Goal: Task Accomplishment & Management: Use online tool/utility

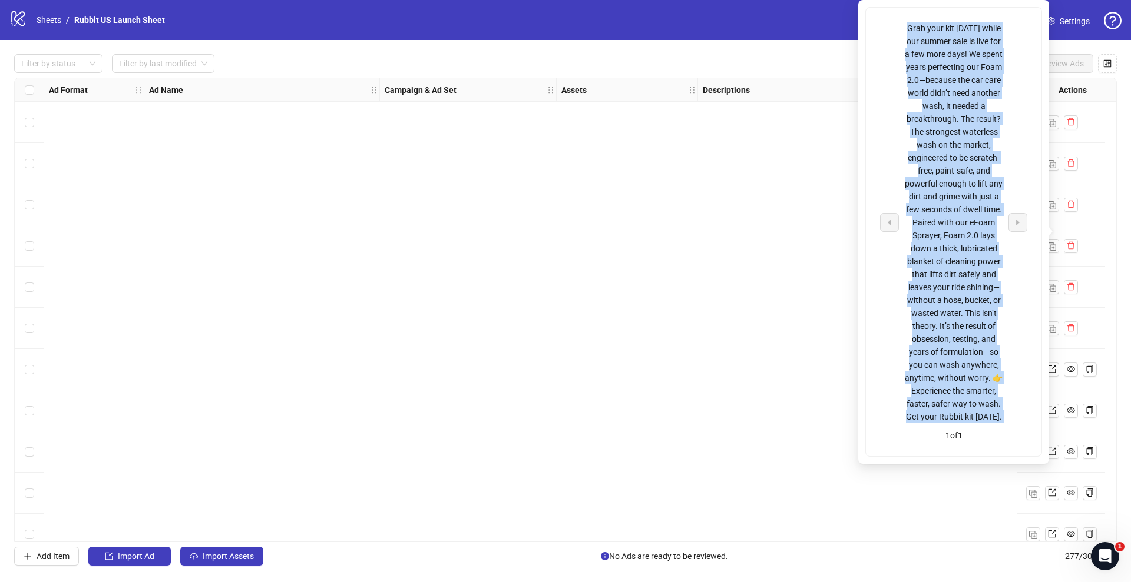
scroll to position [10569, 0]
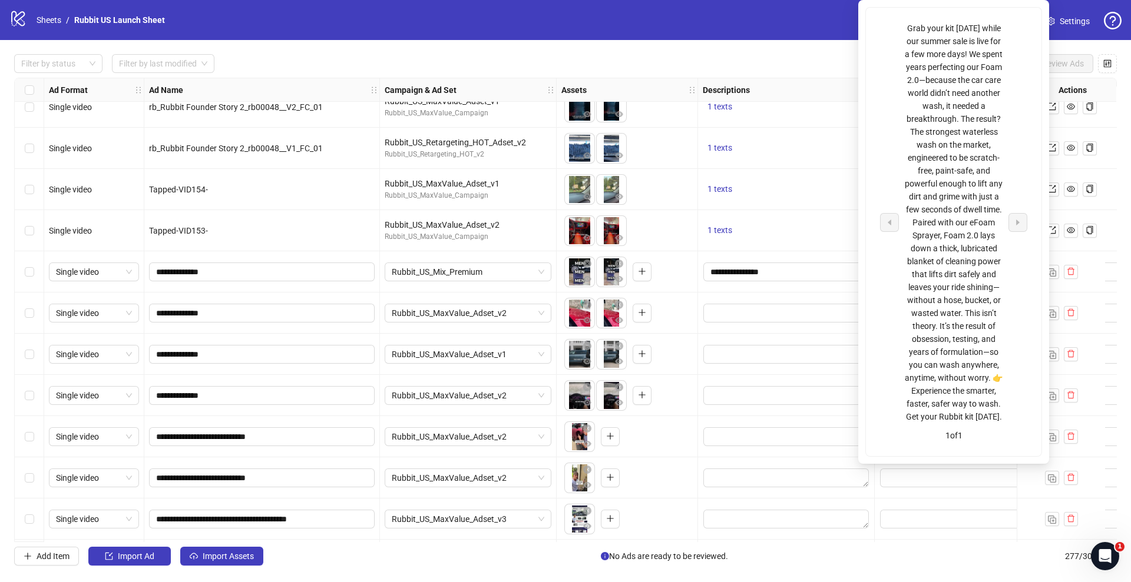
click at [686, 305] on div "To pick up a draggable item, press the space bar. While dragging, use the arrow…" at bounding box center [626, 313] width 131 height 37
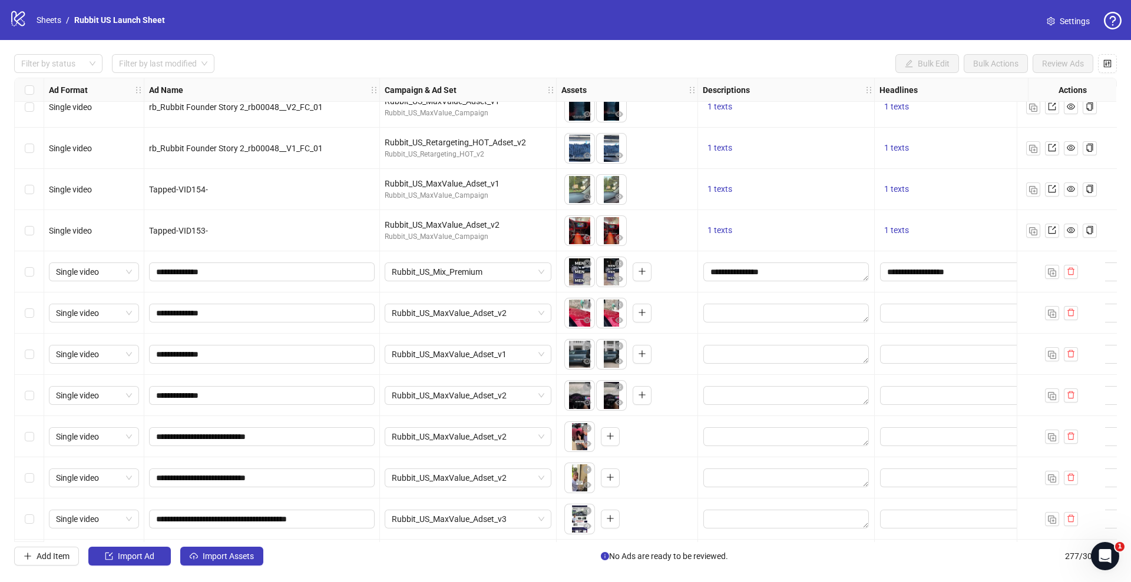
click at [880, 274] on div "Ad Format Ad Name Campaign & Ad Set Assets Descriptions Headlines Primary Texts…" at bounding box center [565, 310] width 1103 height 465
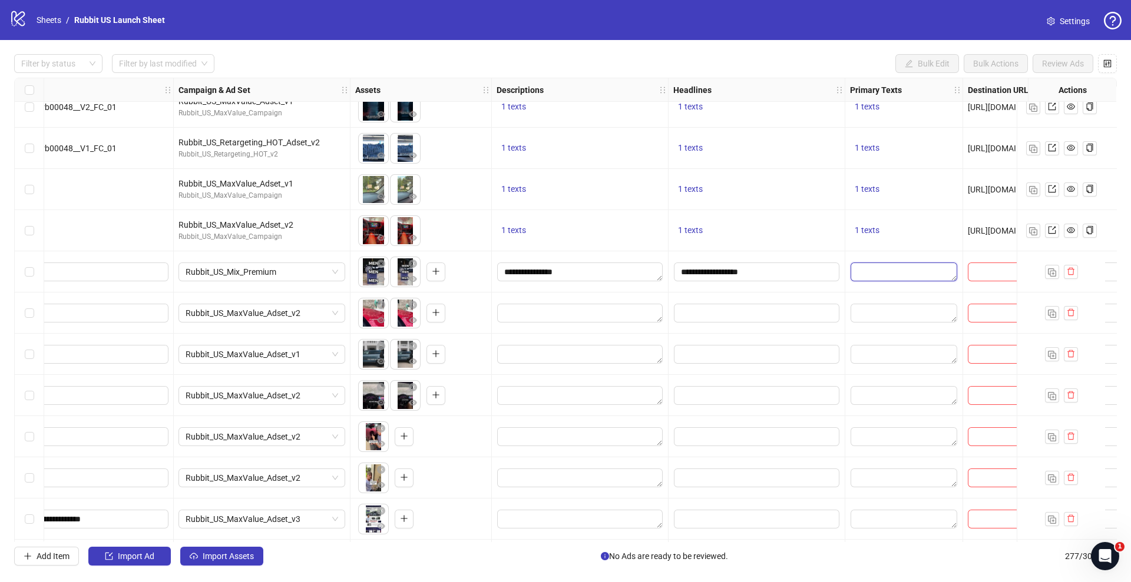
click at [889, 270] on textarea "Edit values" at bounding box center [903, 272] width 107 height 19
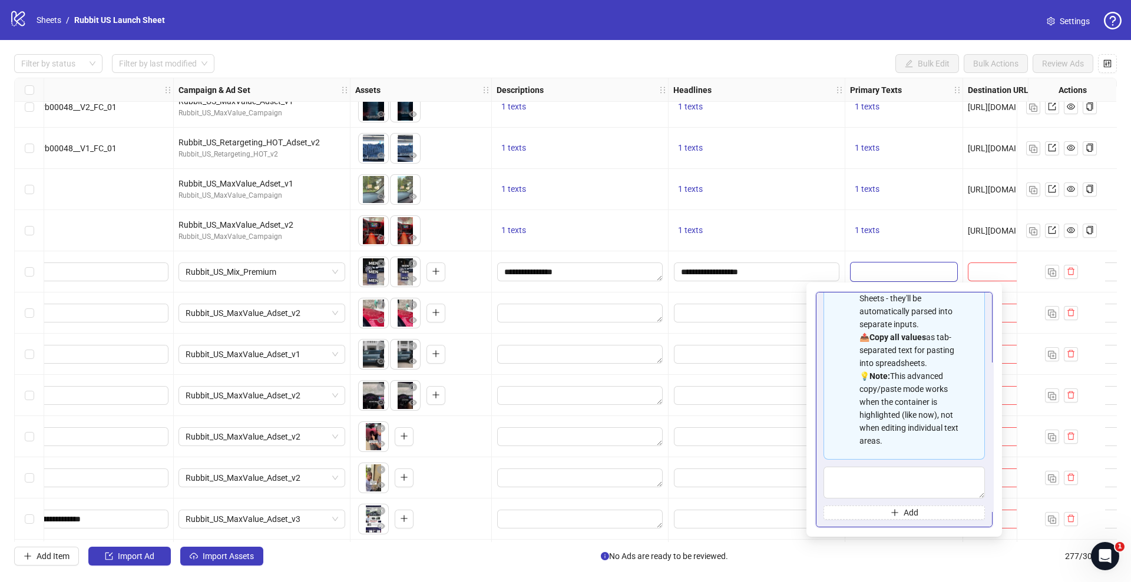
scroll to position [0, 0]
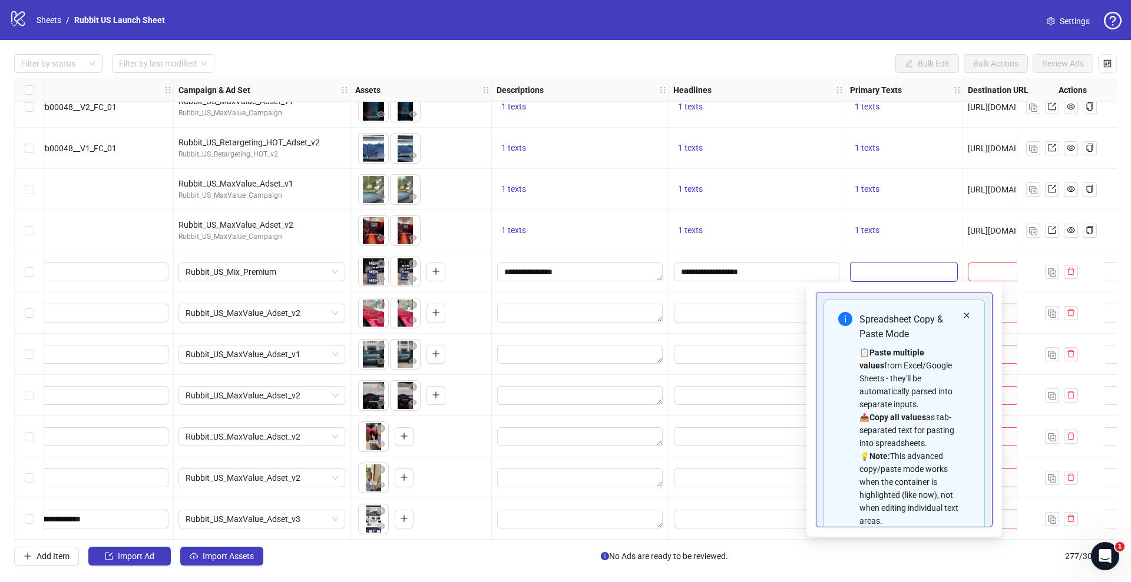
click at [963, 312] on icon "close" at bounding box center [966, 315] width 7 height 7
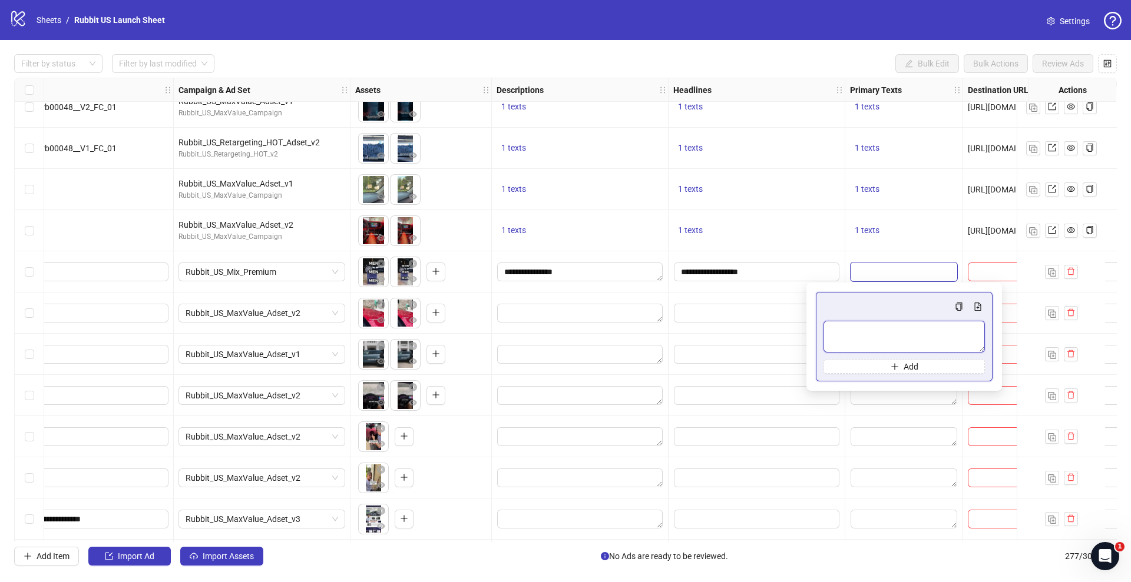
click at [923, 328] on textarea "Multi-text input container - paste or copy values" at bounding box center [903, 337] width 161 height 32
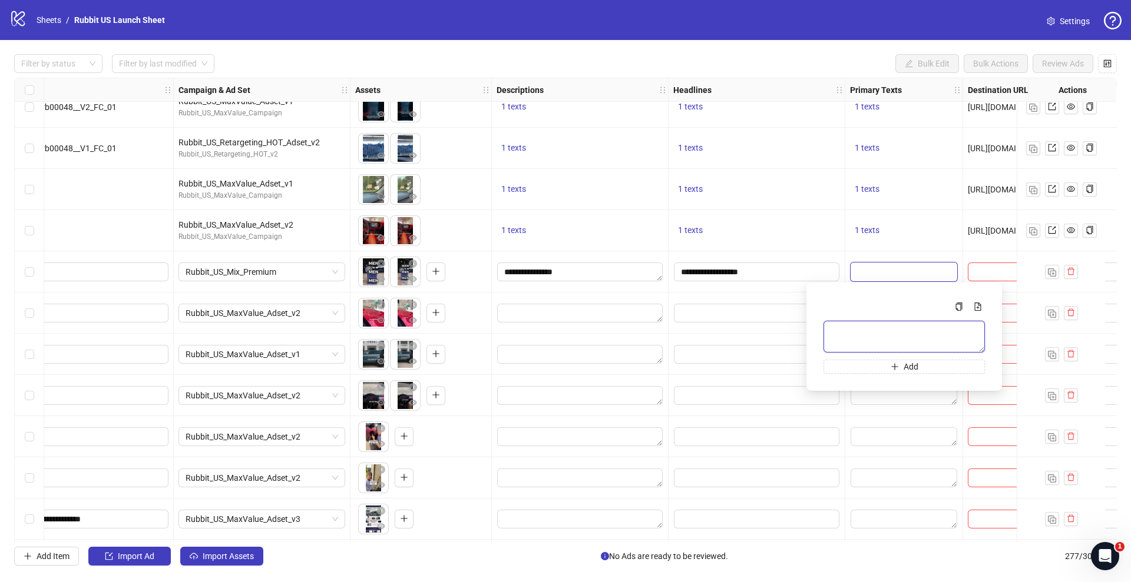
paste textarea "**********"
type textarea "**********"
click at [753, 293] on div at bounding box center [756, 313] width 177 height 41
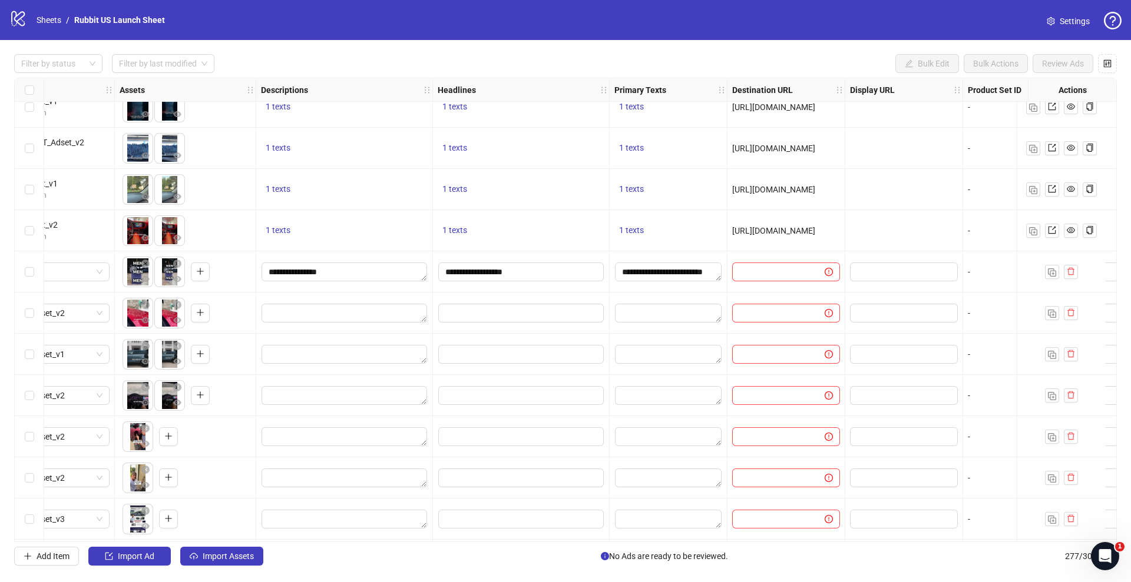
click at [774, 230] on span "[URL][DOMAIN_NAME]" at bounding box center [773, 230] width 83 height 9
copy span "[URL][DOMAIN_NAME]"
click at [766, 276] on input "text" at bounding box center [773, 272] width 69 height 13
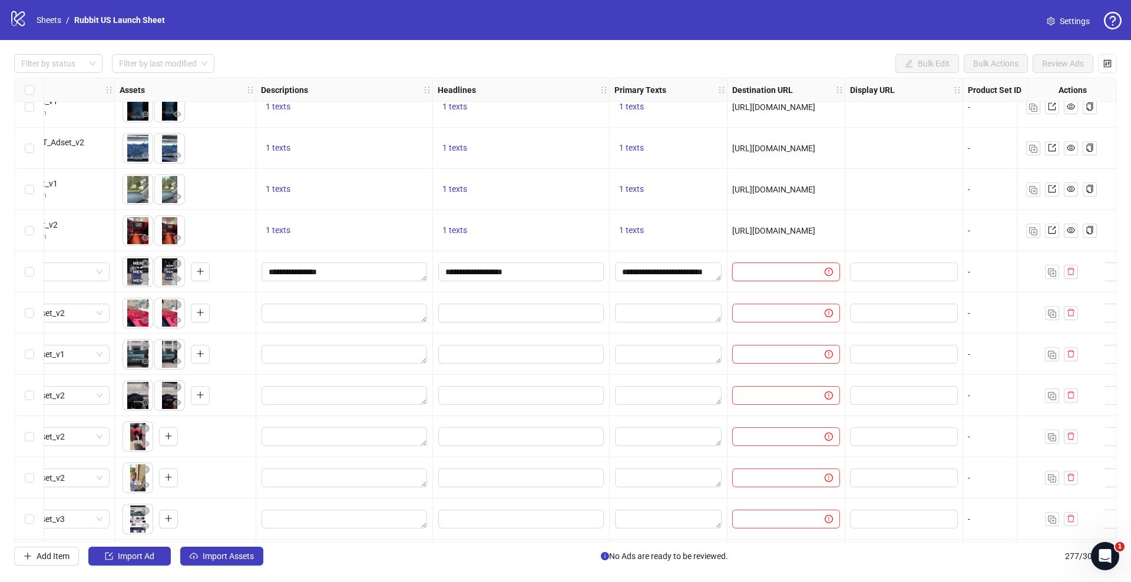
paste input "**********"
type input "**********"
click at [773, 302] on div at bounding box center [786, 313] width 118 height 41
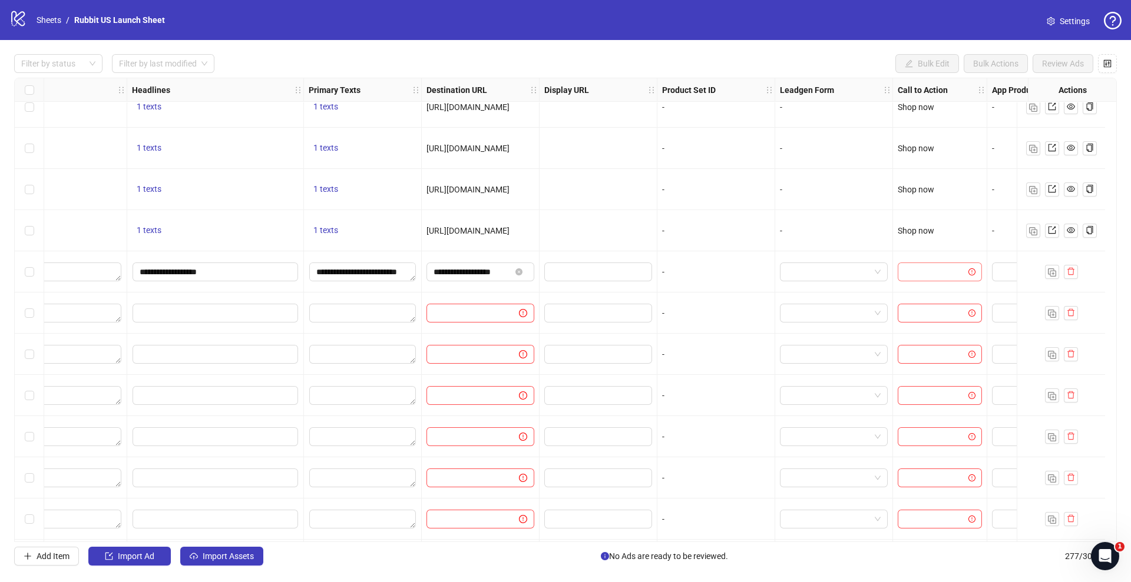
click at [910, 272] on input "search" at bounding box center [934, 272] width 59 height 18
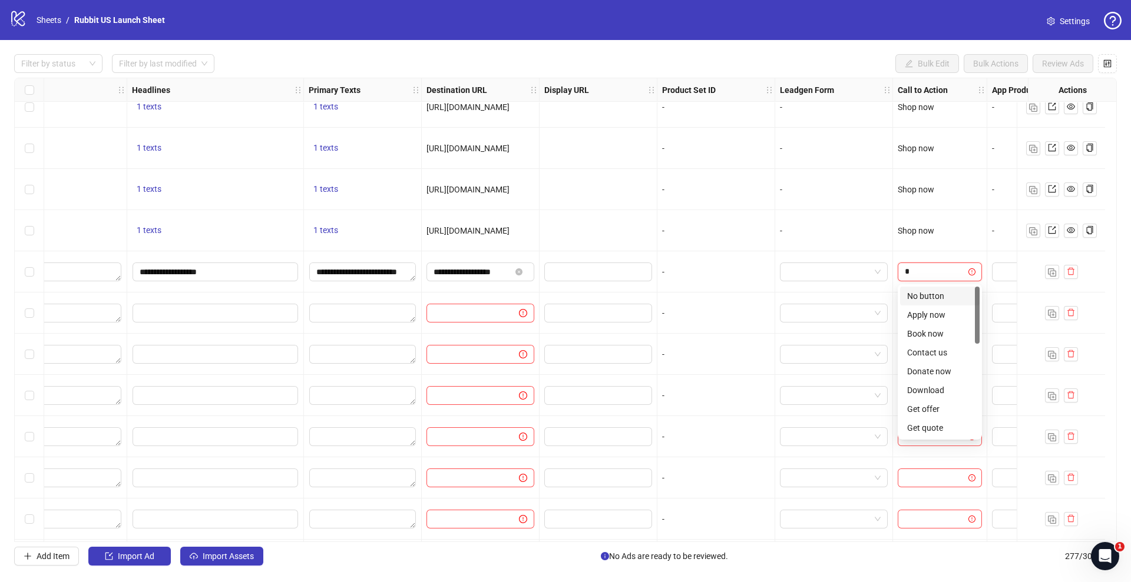
type input "**"
click at [917, 316] on div "Shop now" at bounding box center [939, 315] width 65 height 13
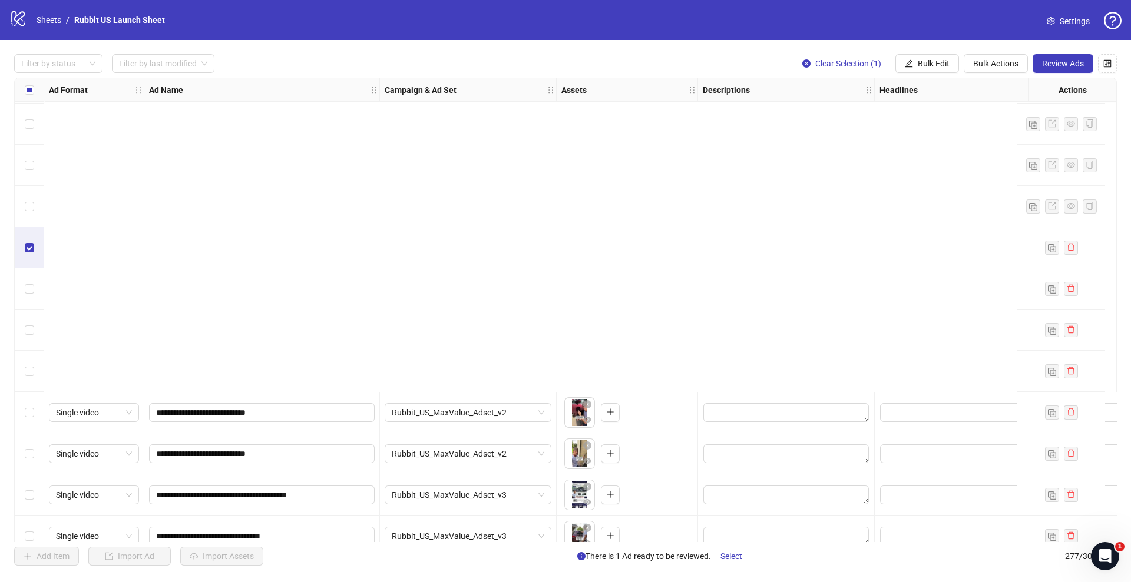
scroll to position [10984, 0]
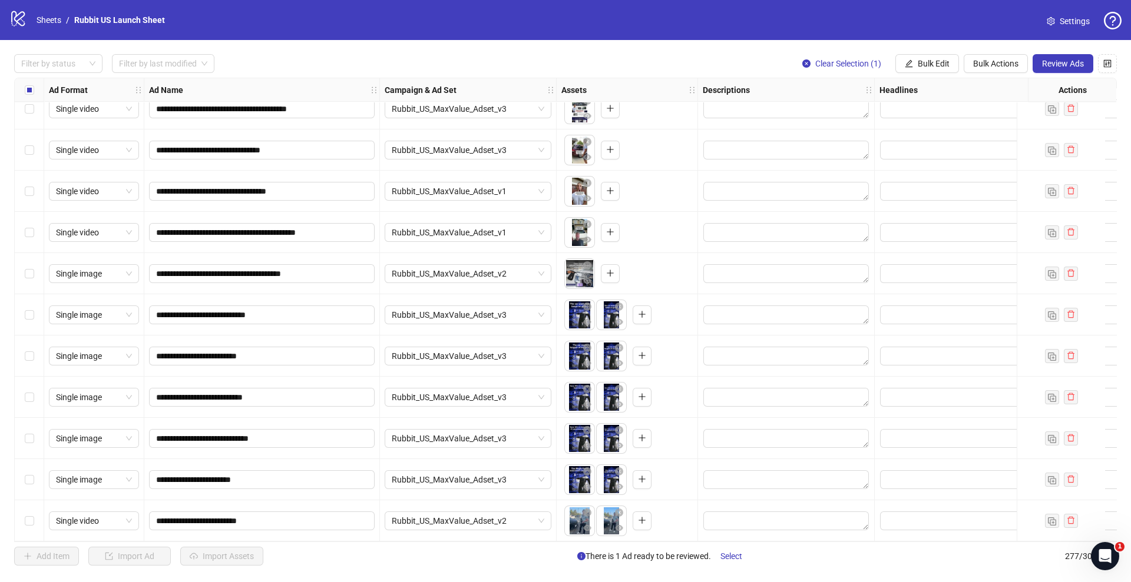
click at [34, 478] on div "Select row 276" at bounding box center [29, 479] width 29 height 41
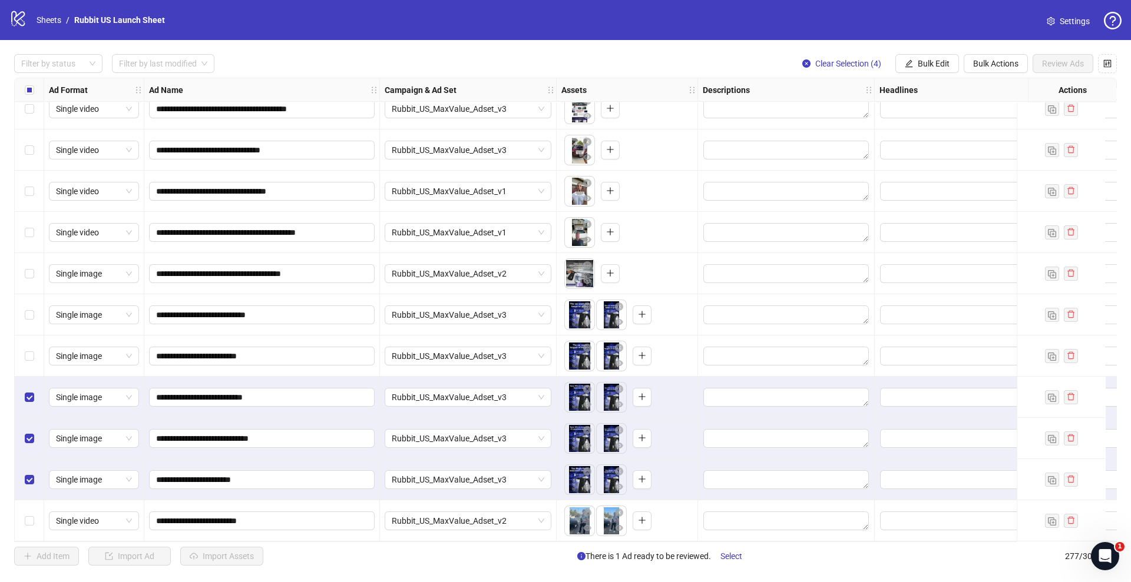
click at [26, 358] on div "Select row 273" at bounding box center [29, 356] width 29 height 41
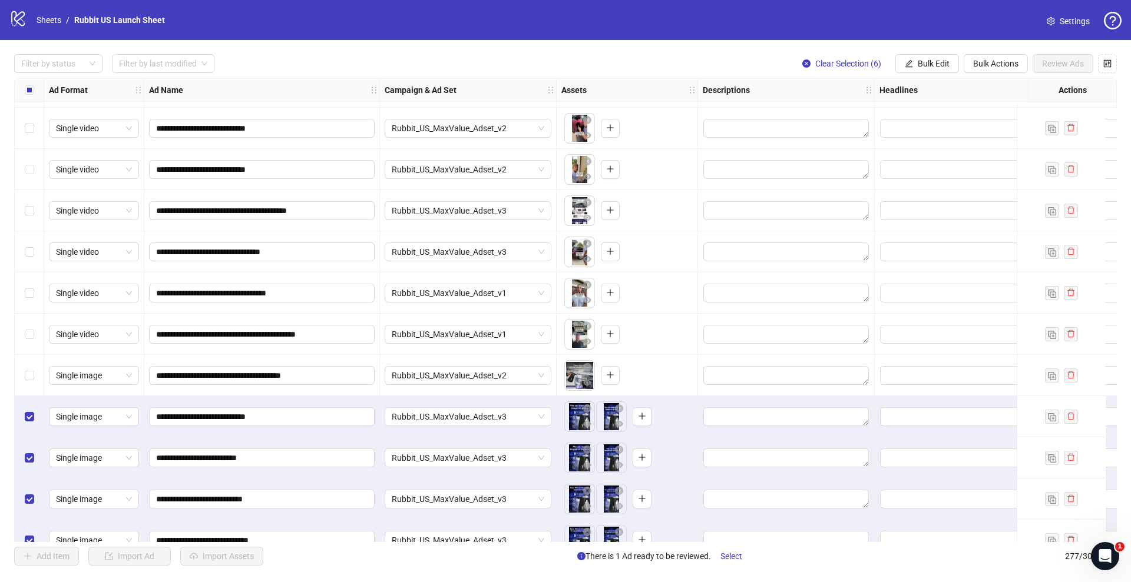
scroll to position [10929, 0]
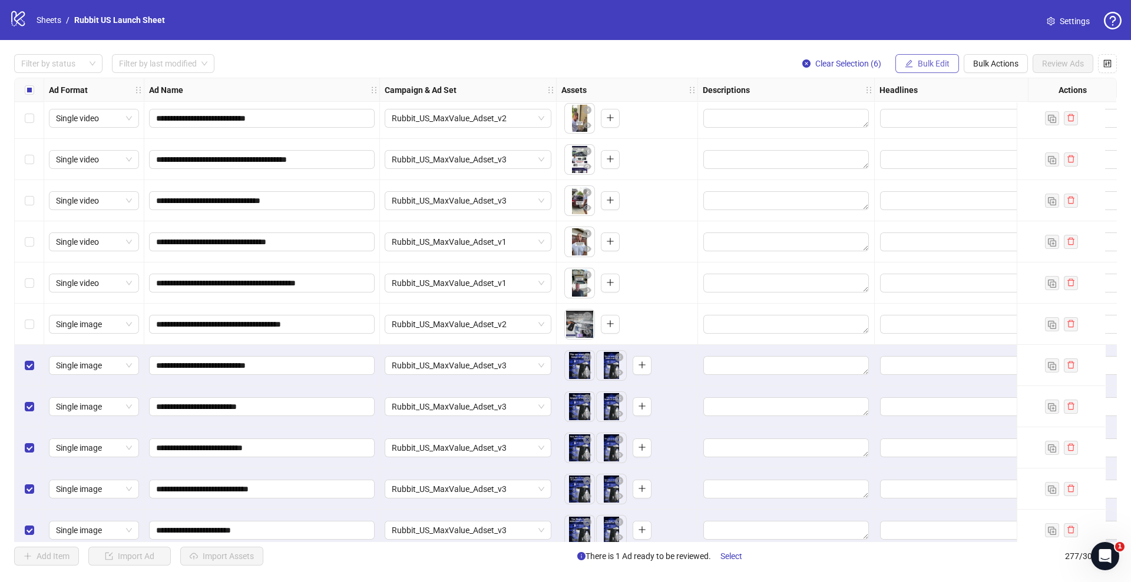
click at [915, 62] on button "Bulk Edit" at bounding box center [927, 63] width 64 height 19
click at [937, 146] on span "Descriptions" at bounding box center [938, 144] width 70 height 13
click at [1006, 198] on icon "check" at bounding box center [1005, 194] width 8 height 8
click at [933, 64] on span "Bulk Edit" at bounding box center [934, 63] width 32 height 9
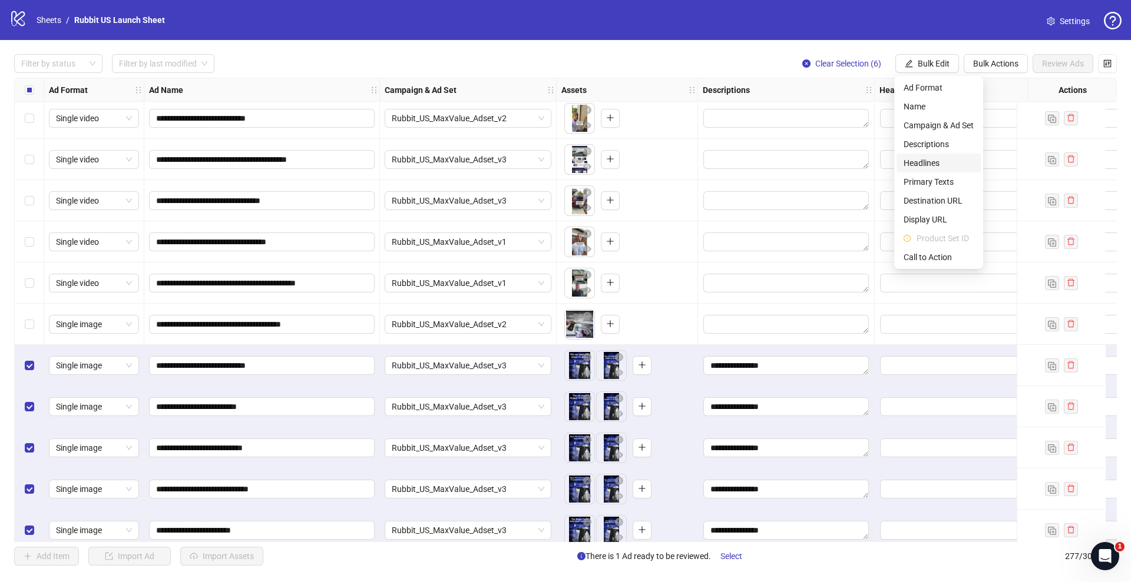
click at [938, 163] on span "Headlines" at bounding box center [938, 163] width 70 height 13
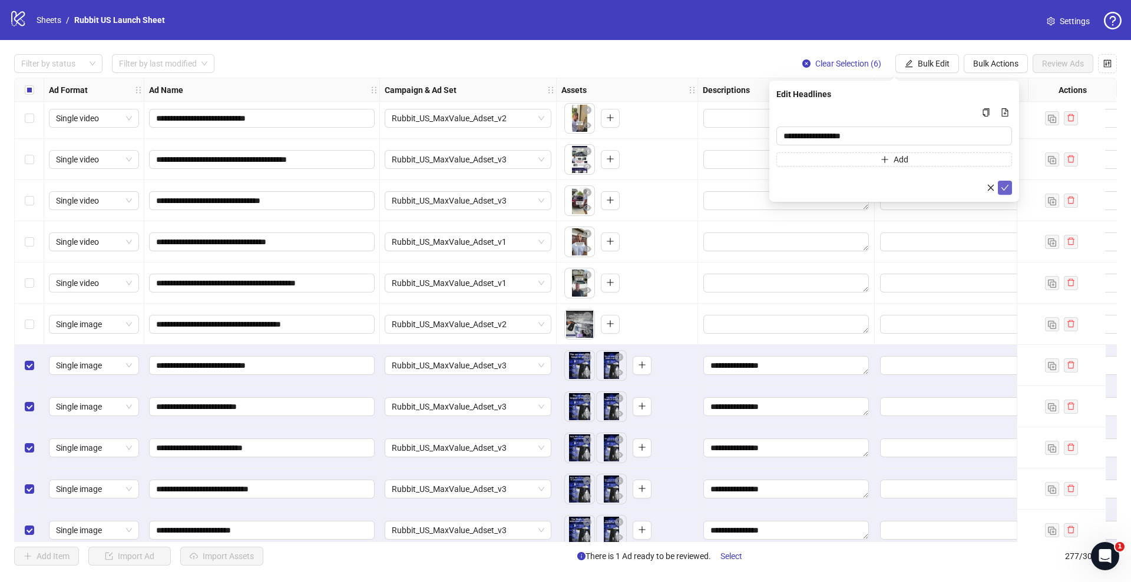
click at [1002, 190] on icon "check" at bounding box center [1005, 188] width 8 height 8
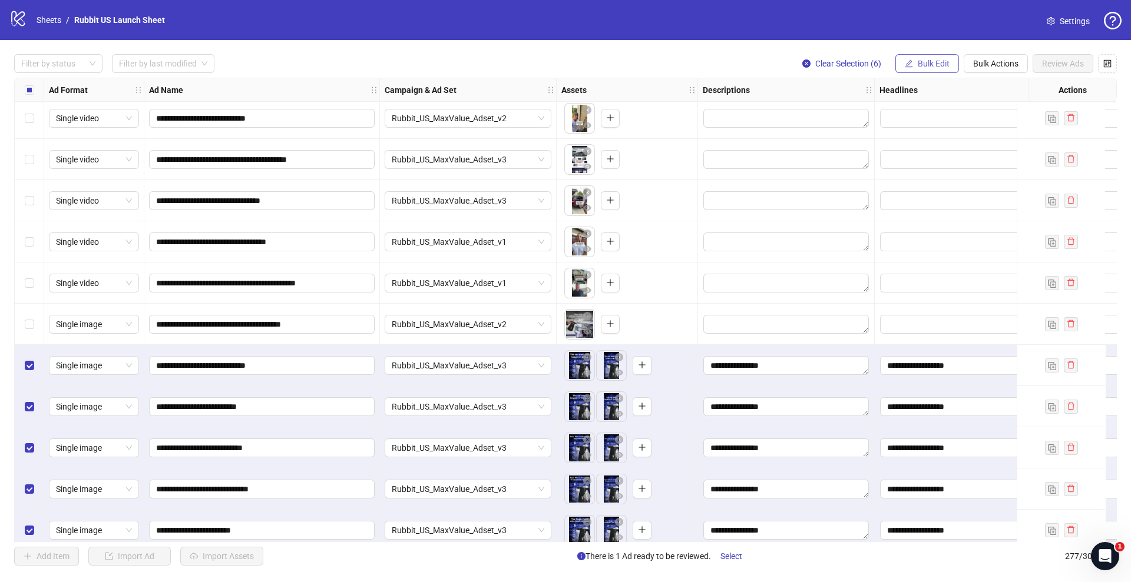
click at [933, 61] on span "Bulk Edit" at bounding box center [934, 63] width 32 height 9
click at [936, 183] on span "Primary Texts" at bounding box center [938, 182] width 70 height 13
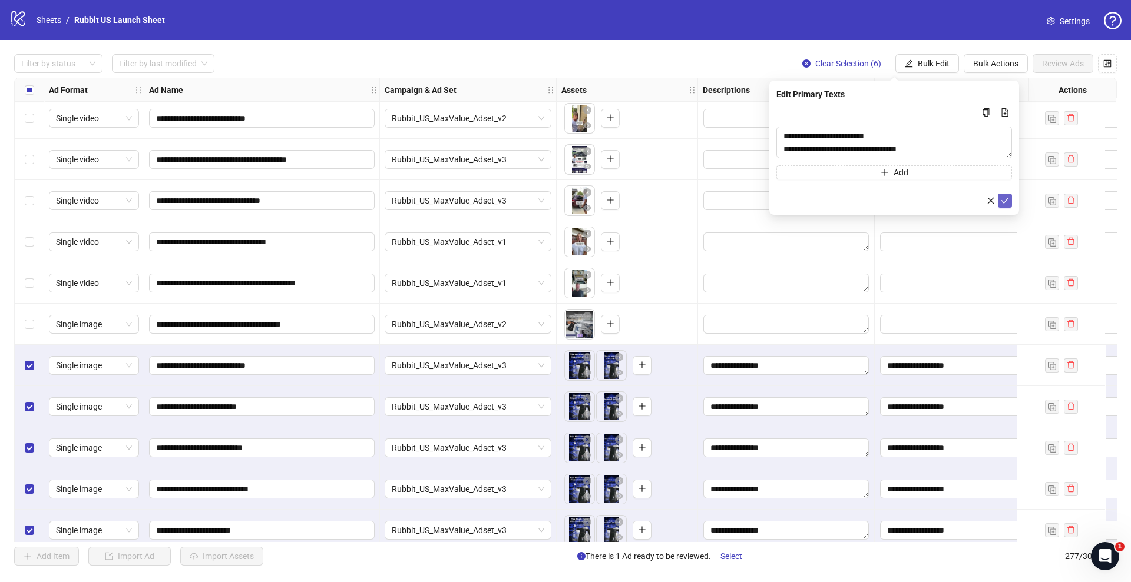
click at [1001, 199] on icon "check" at bounding box center [1005, 201] width 8 height 8
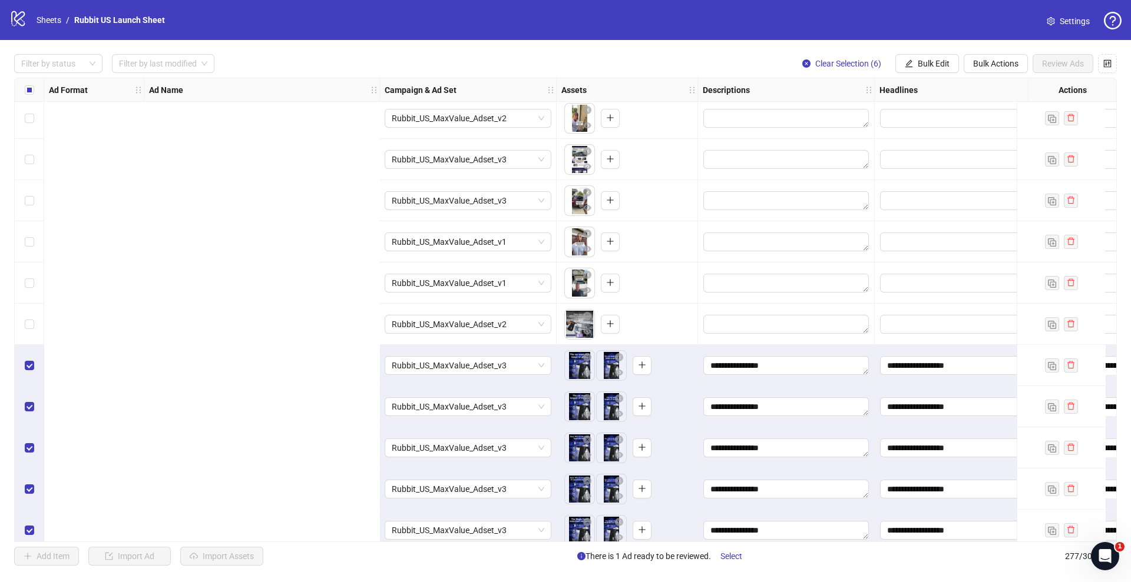
scroll to position [10929, 666]
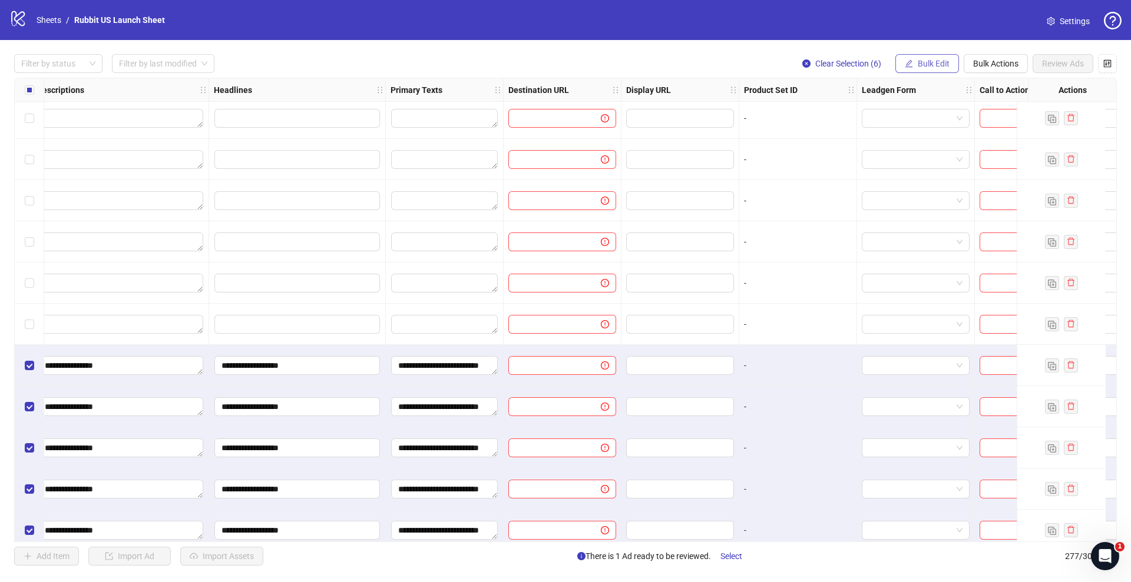
click at [933, 61] on span "Bulk Edit" at bounding box center [934, 63] width 32 height 9
click at [938, 201] on span "Destination URL" at bounding box center [938, 200] width 70 height 13
click at [1004, 147] on icon "check" at bounding box center [1005, 145] width 8 height 8
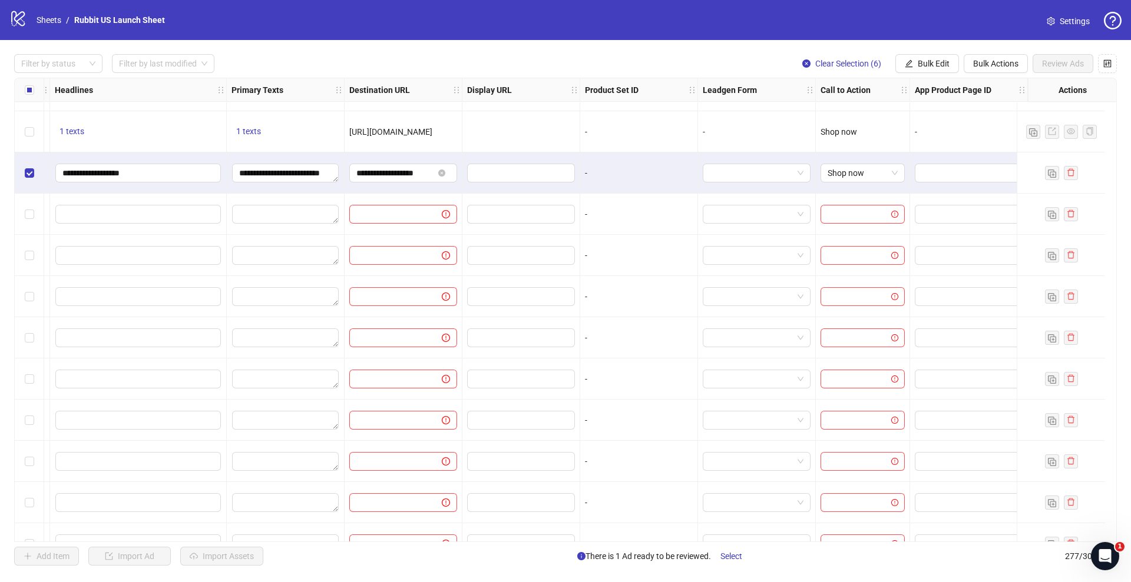
scroll to position [10699, 836]
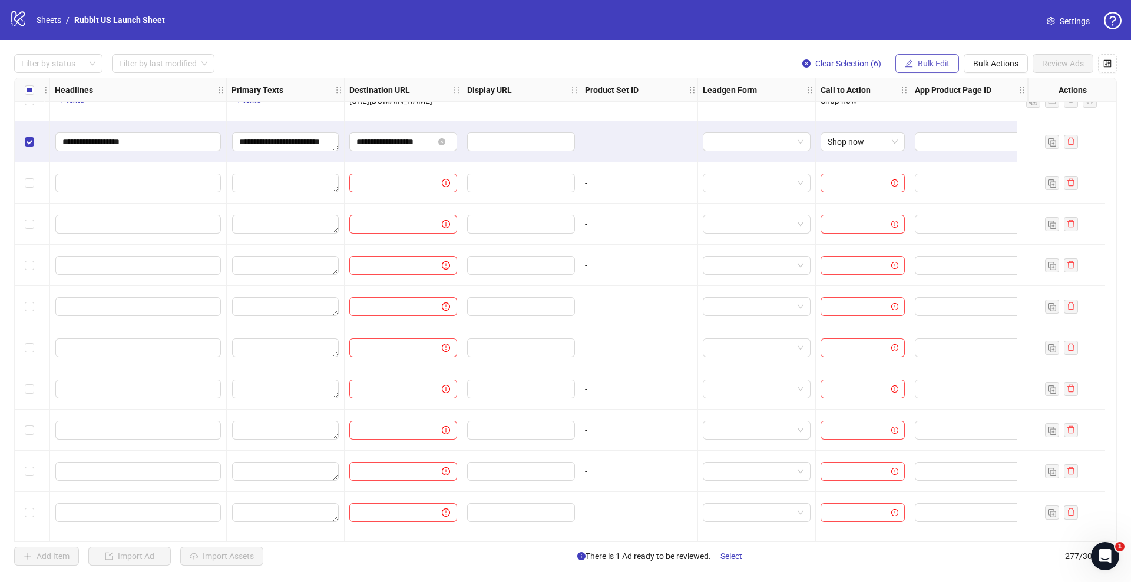
click at [932, 57] on button "Bulk Edit" at bounding box center [927, 63] width 64 height 19
click at [911, 257] on span "Call to Action" at bounding box center [938, 257] width 70 height 13
click at [1002, 144] on icon "check" at bounding box center [1005, 145] width 8 height 8
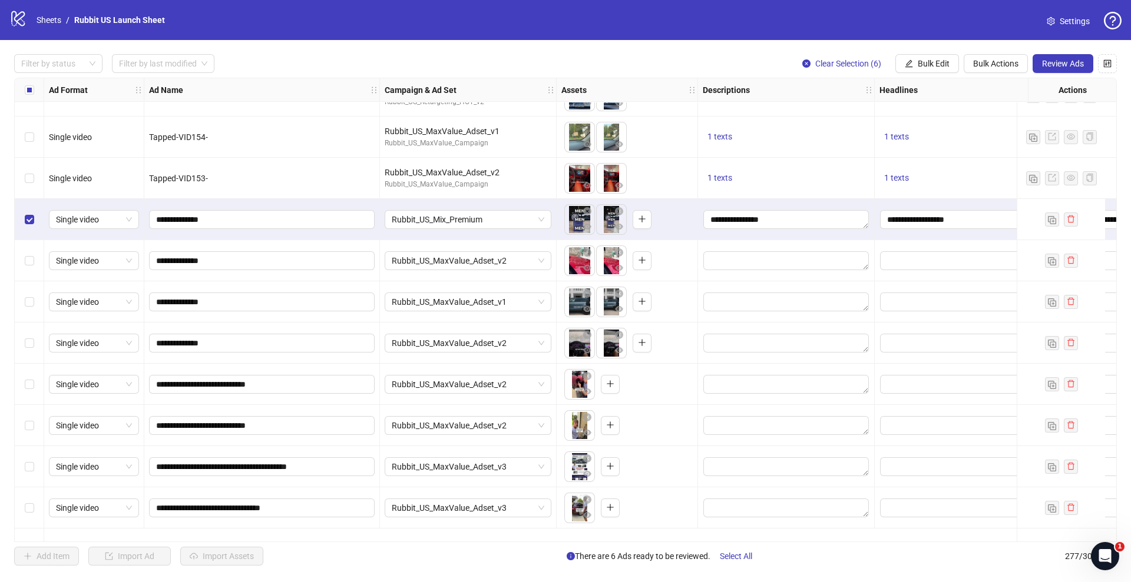
scroll to position [10560, 0]
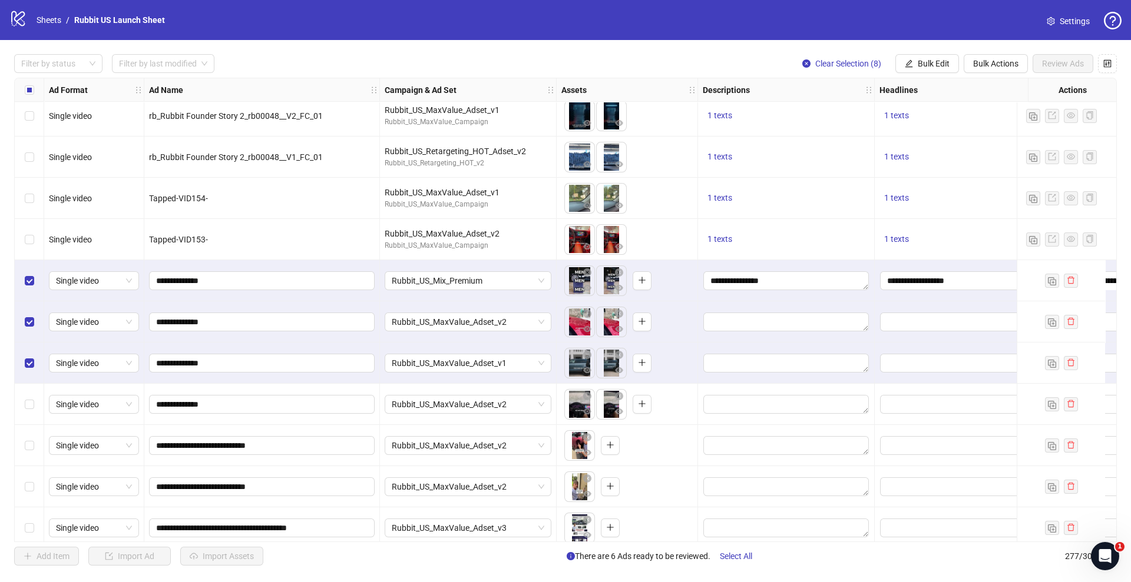
click at [28, 395] on div "Select row 264" at bounding box center [29, 404] width 29 height 41
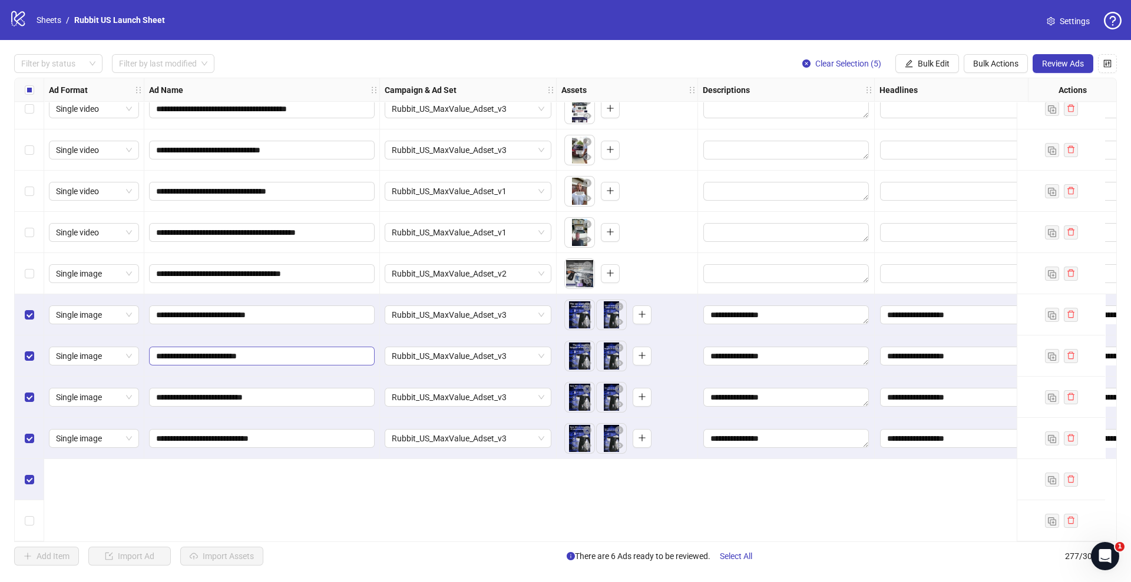
scroll to position [10814, 0]
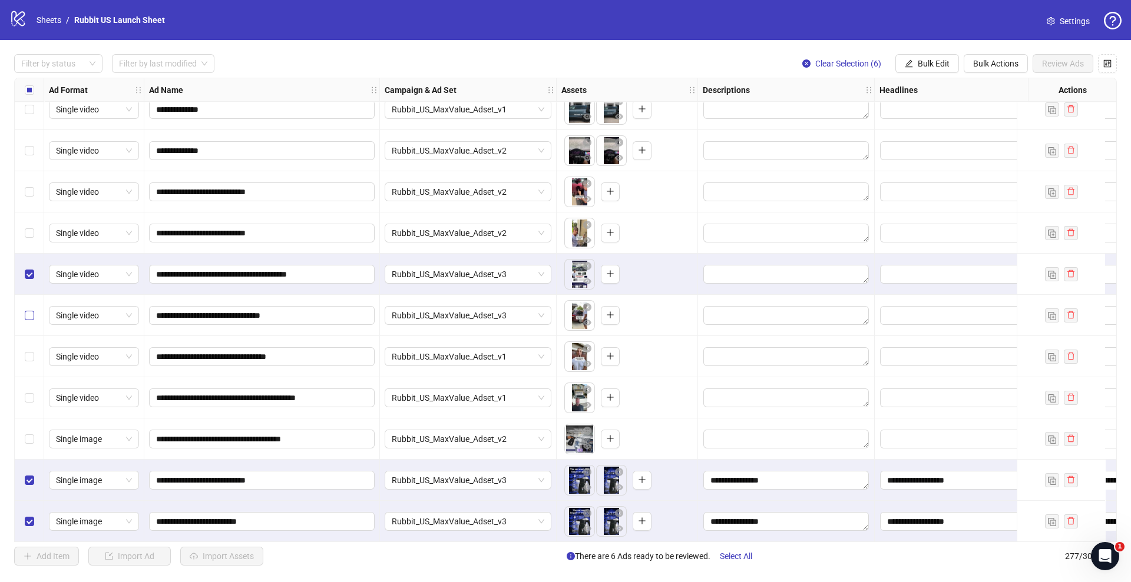
click at [26, 321] on label "Select row 268" at bounding box center [29, 315] width 9 height 13
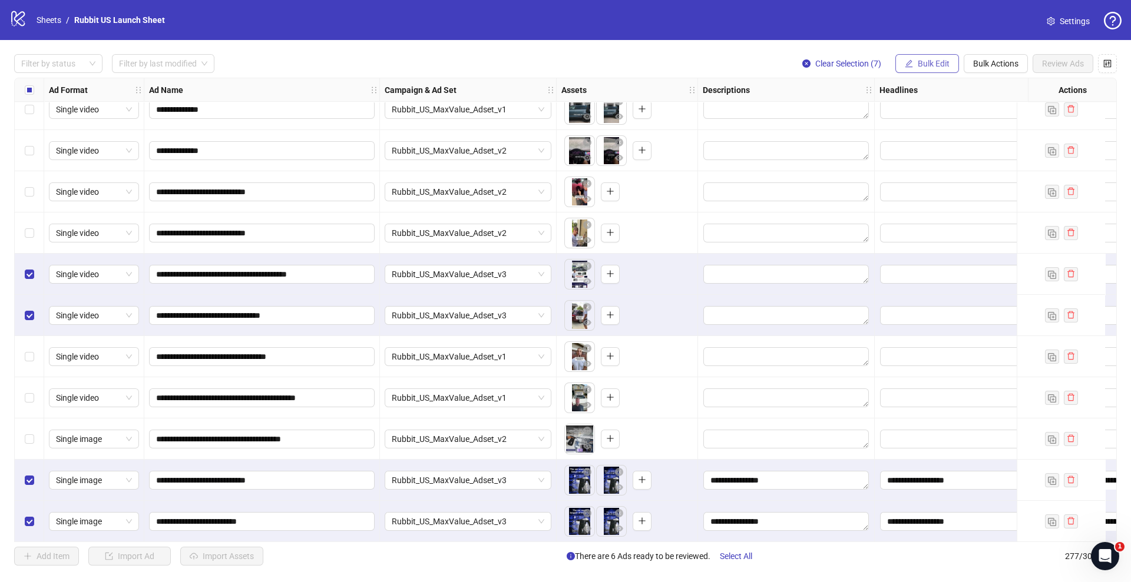
click at [919, 62] on span "Bulk Edit" at bounding box center [934, 63] width 32 height 9
click at [918, 140] on span "Descriptions" at bounding box center [938, 144] width 70 height 13
click at [448, 256] on div "Rubbit_US_MaxValue_Adset_v3" at bounding box center [468, 274] width 177 height 41
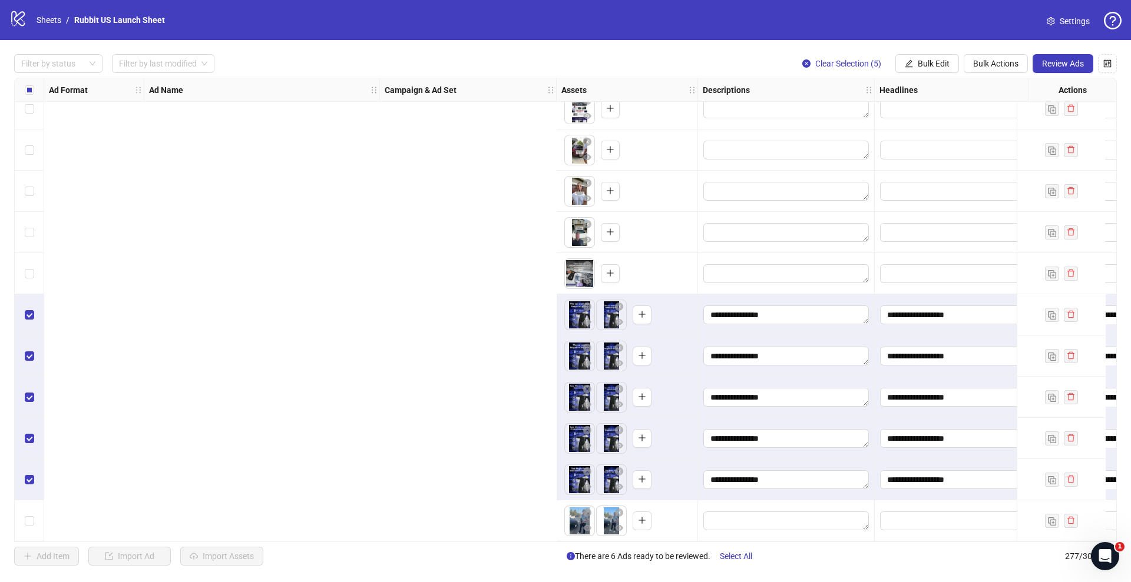
scroll to position [10984, 836]
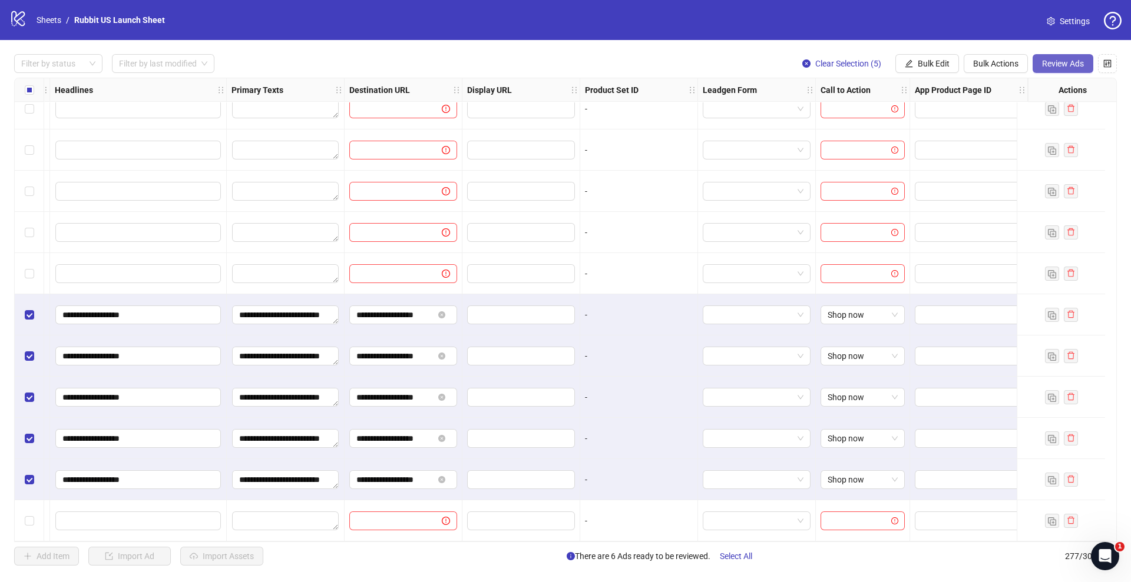
click at [1065, 64] on span "Review Ads" at bounding box center [1063, 63] width 42 height 9
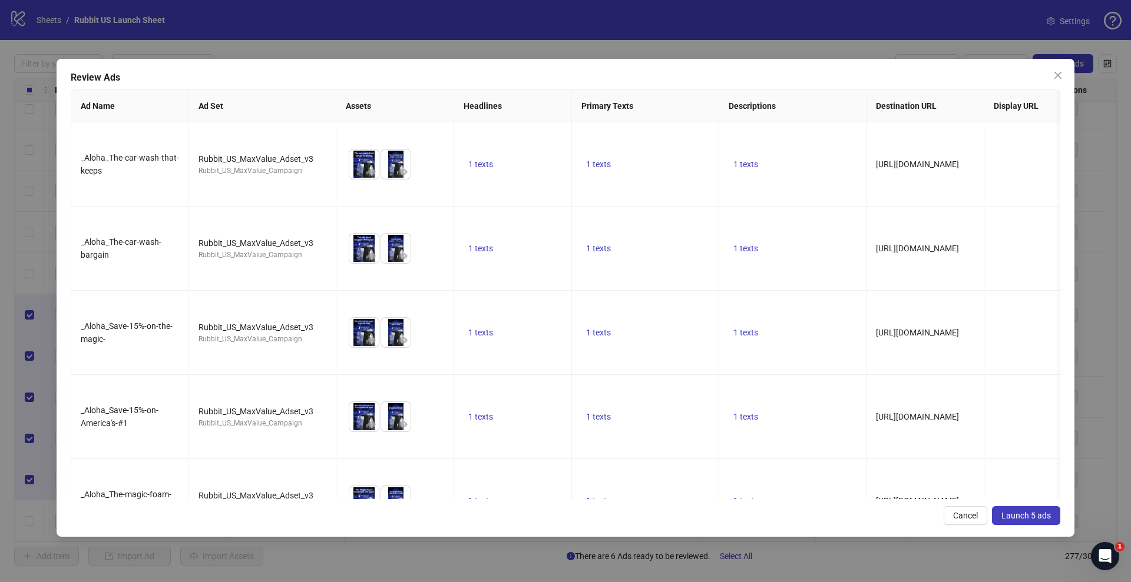
click at [1007, 511] on span "Launch 5 ads" at bounding box center [1025, 515] width 49 height 9
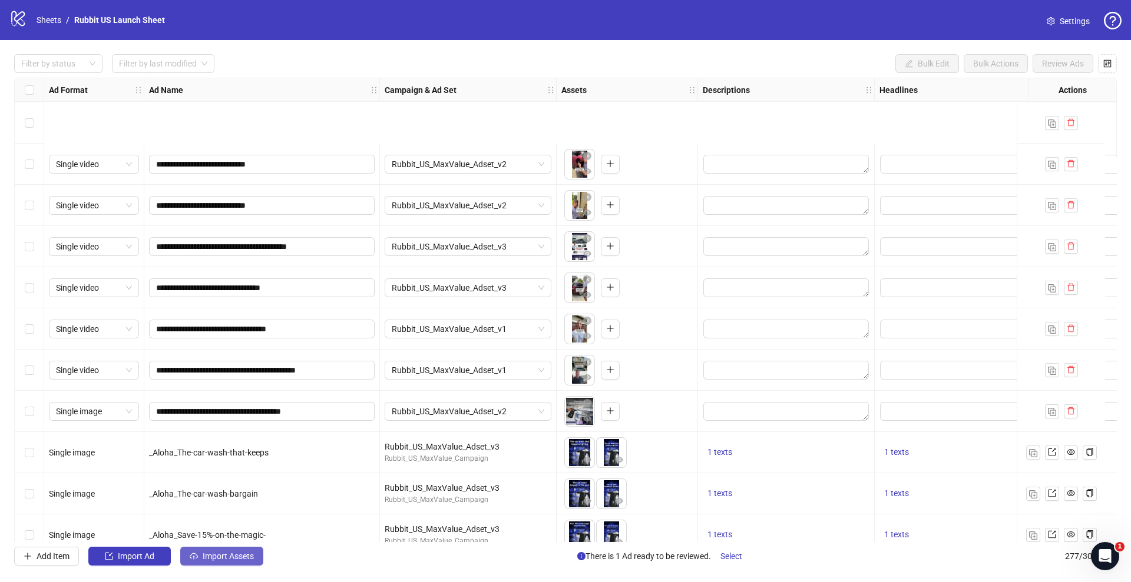
scroll to position [10984, 0]
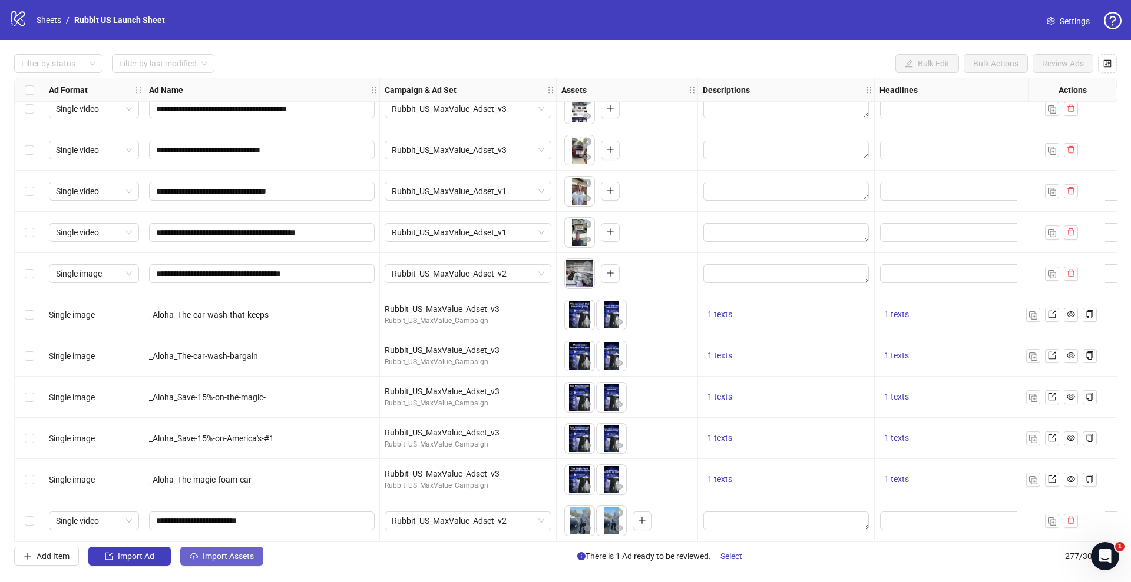
click at [246, 555] on span "Import Assets" at bounding box center [228, 556] width 51 height 9
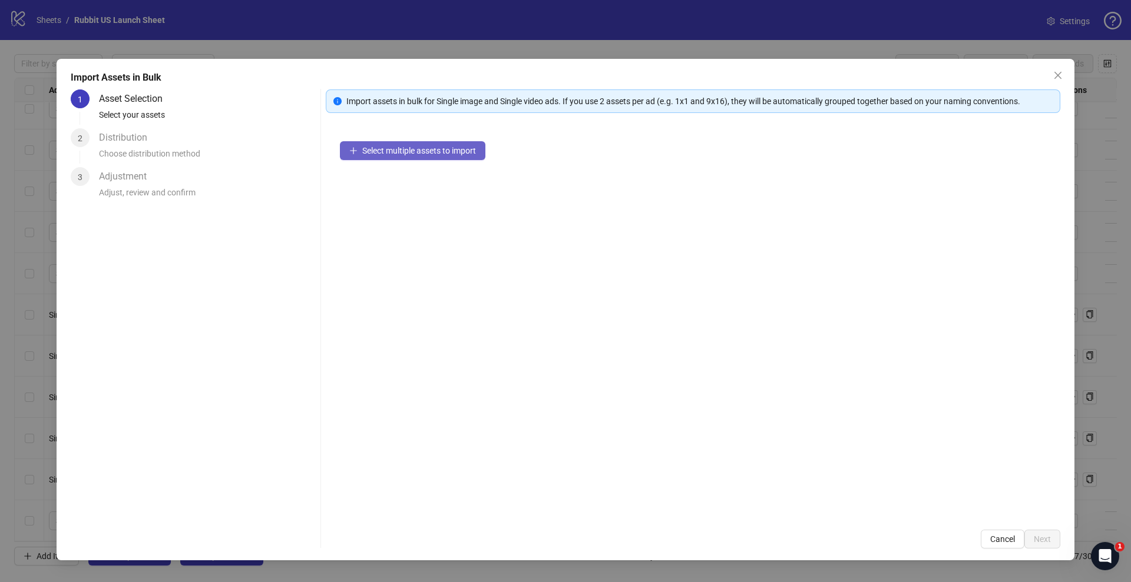
click at [431, 146] on span "Select multiple assets to import" at bounding box center [419, 150] width 114 height 9
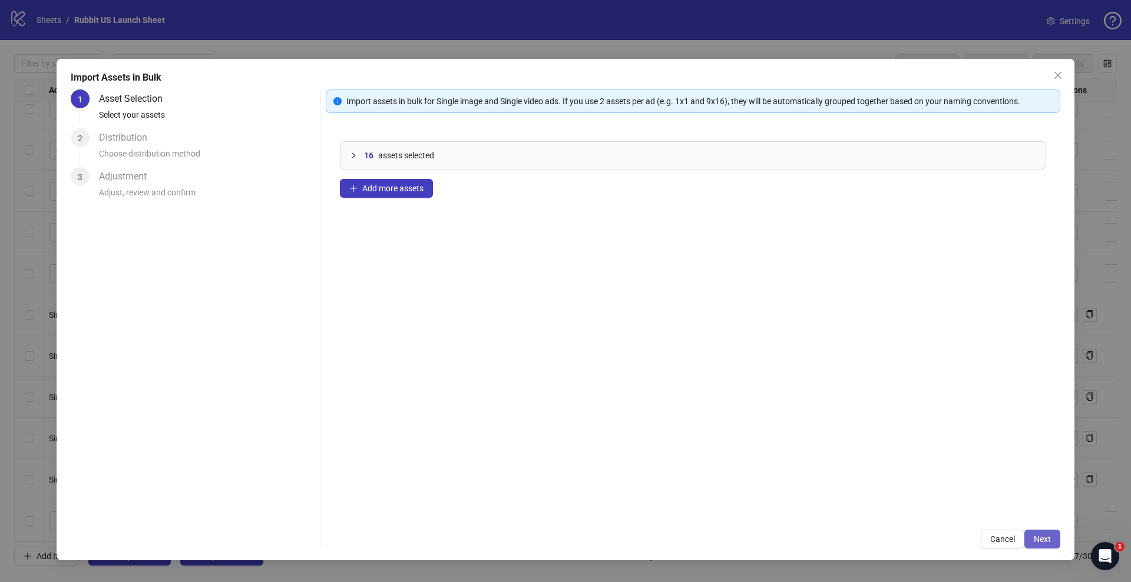
click at [1035, 535] on span "Next" at bounding box center [1042, 539] width 17 height 9
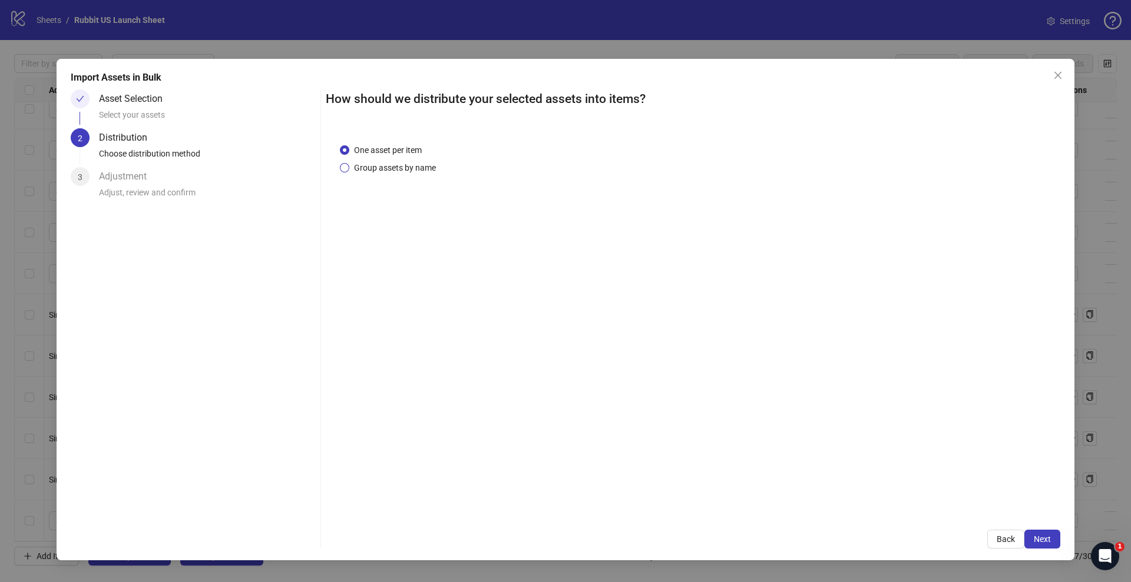
click at [387, 171] on span "Group assets by name" at bounding box center [394, 167] width 91 height 13
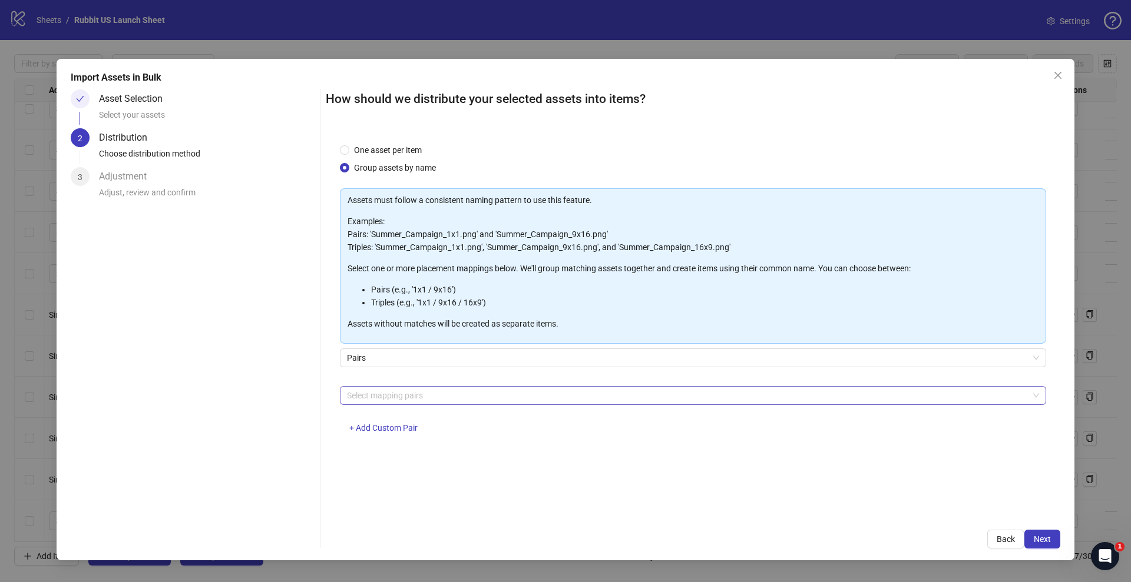
click at [416, 386] on div "Select mapping pairs" at bounding box center [693, 395] width 706 height 19
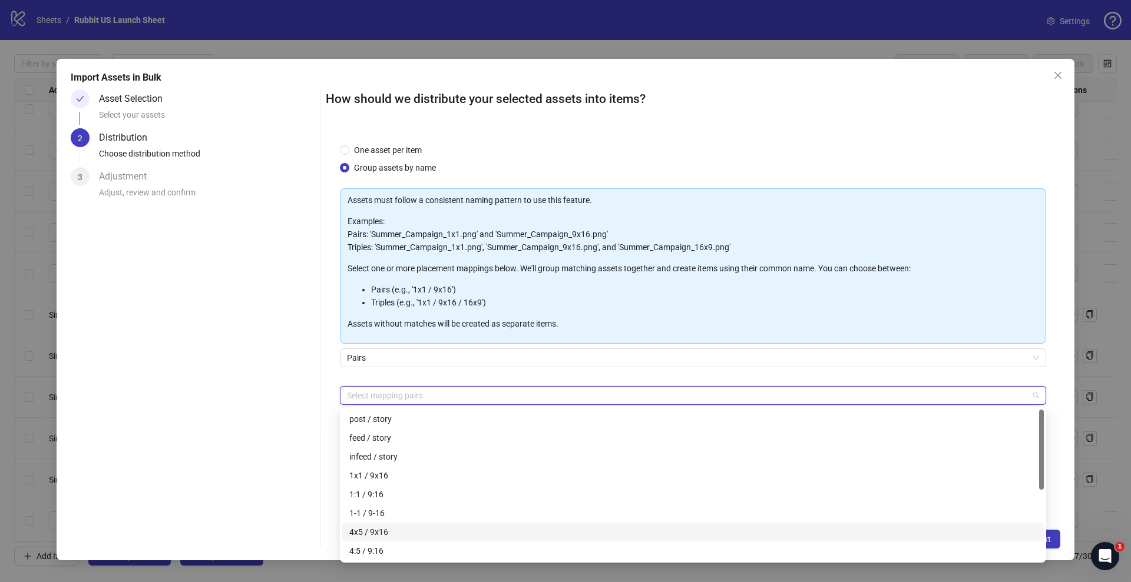
click at [389, 528] on div "4x5 / 9x16" at bounding box center [692, 532] width 687 height 13
click at [1007, 371] on div "Pairs" at bounding box center [693, 365] width 706 height 33
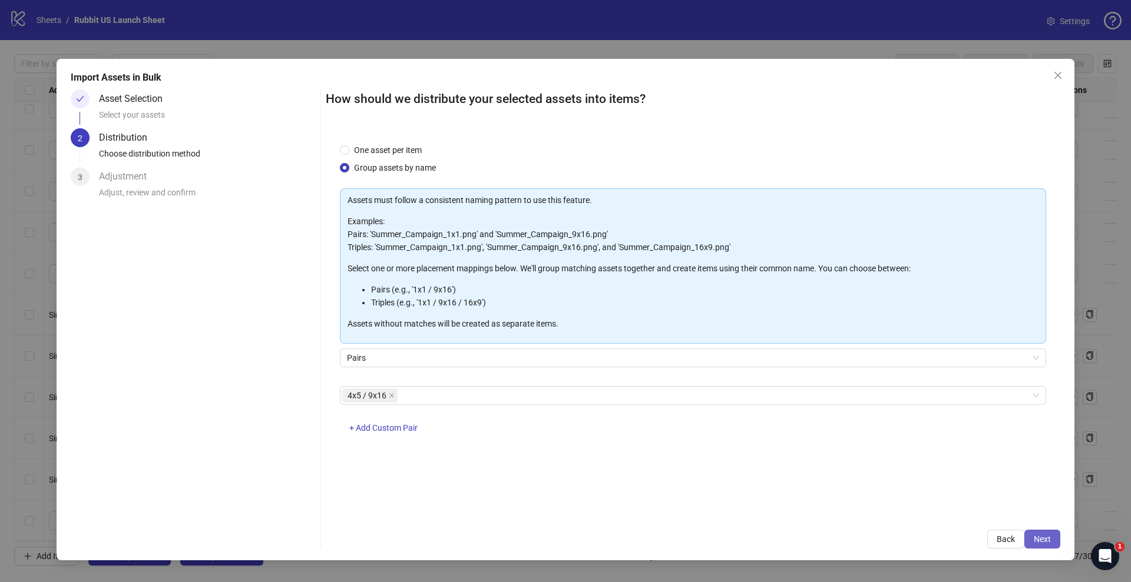
click at [1044, 537] on span "Next" at bounding box center [1042, 539] width 17 height 9
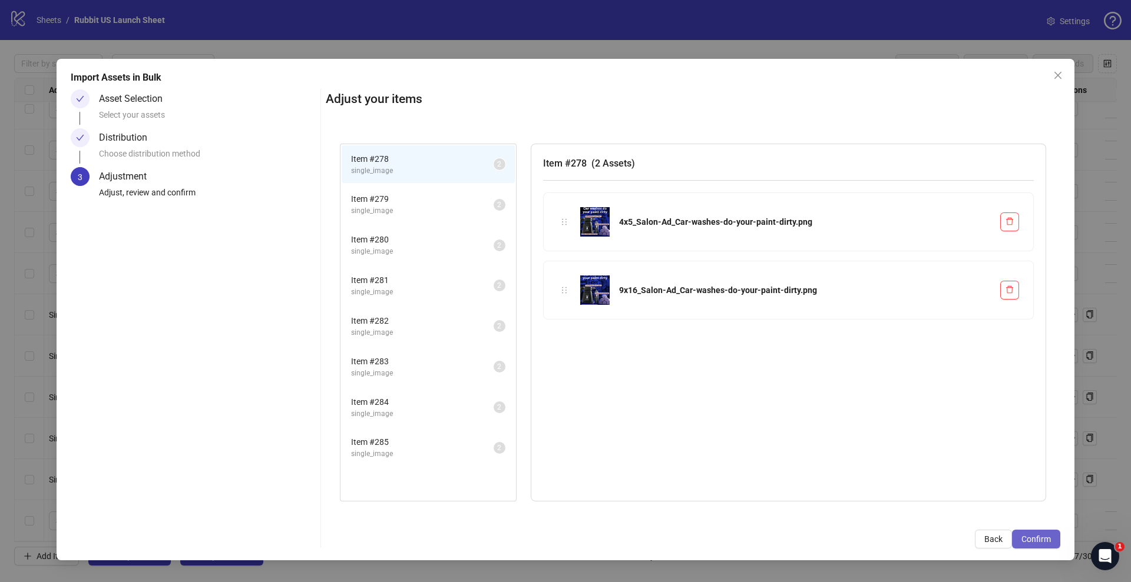
click at [1038, 537] on span "Confirm" at bounding box center [1035, 539] width 29 height 9
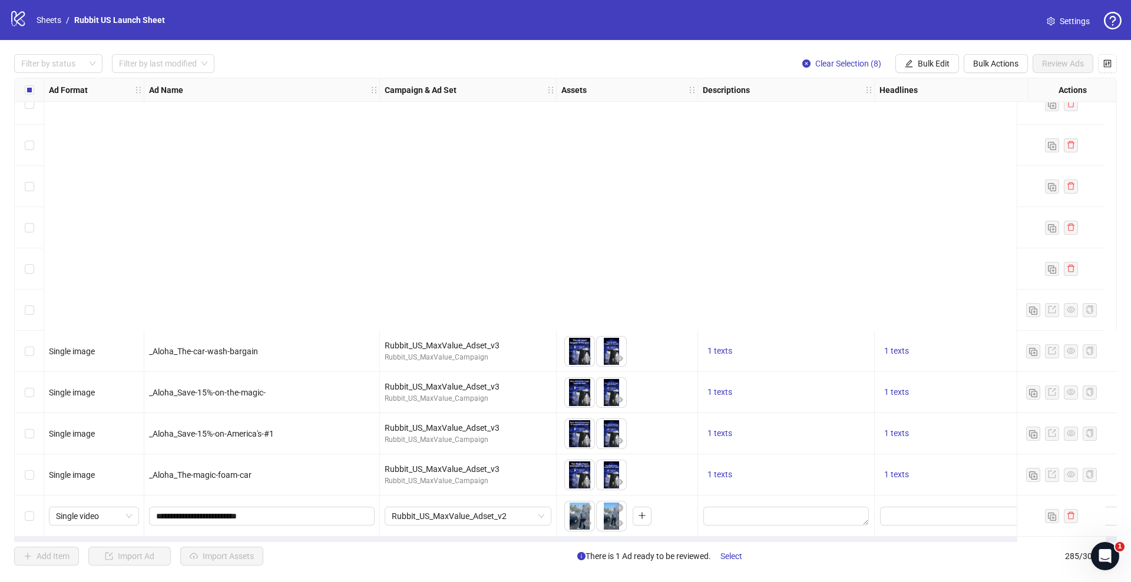
scroll to position [11314, 0]
